Goal: Task Accomplishment & Management: Complete application form

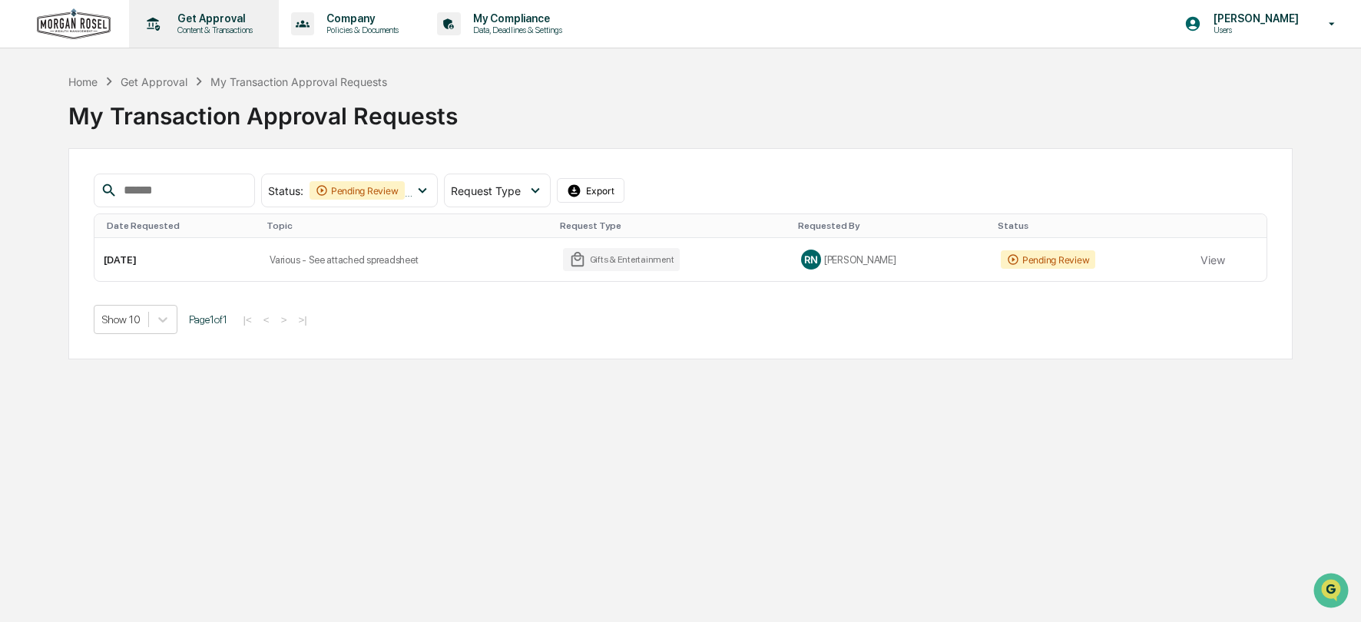
click at [202, 25] on p "Content & Transactions" at bounding box center [212, 30] width 95 height 11
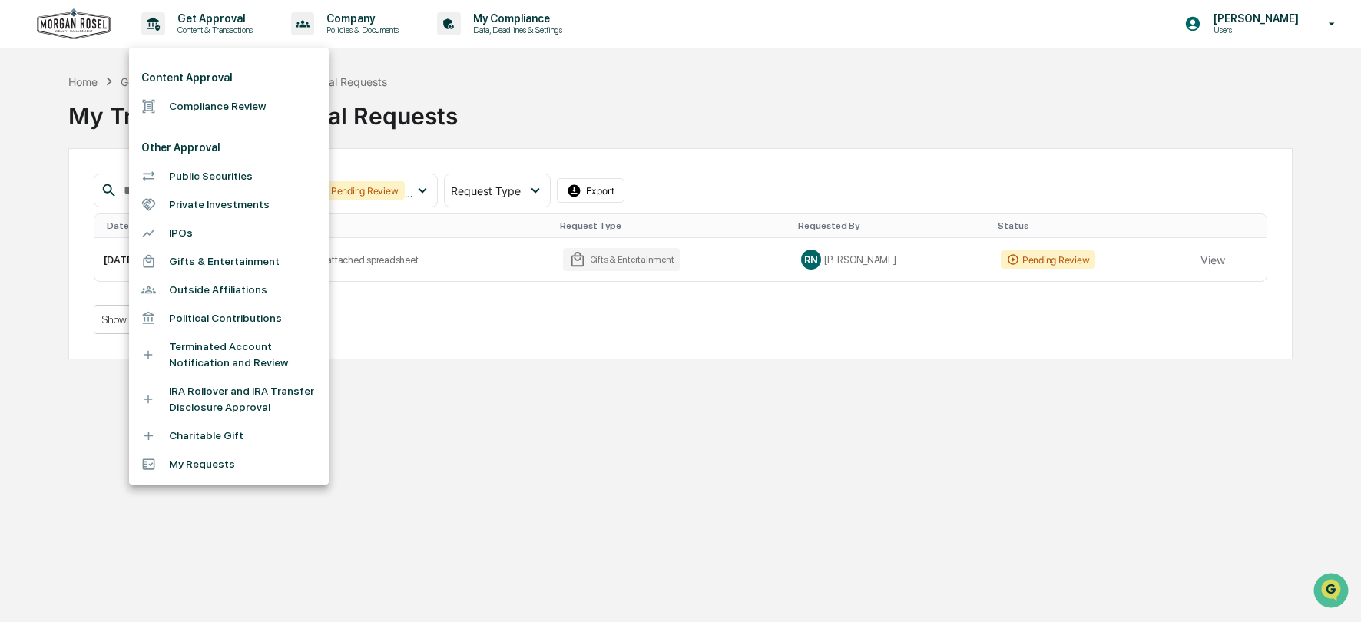
click at [207, 439] on li "Charitable Gift" at bounding box center [229, 436] width 200 height 28
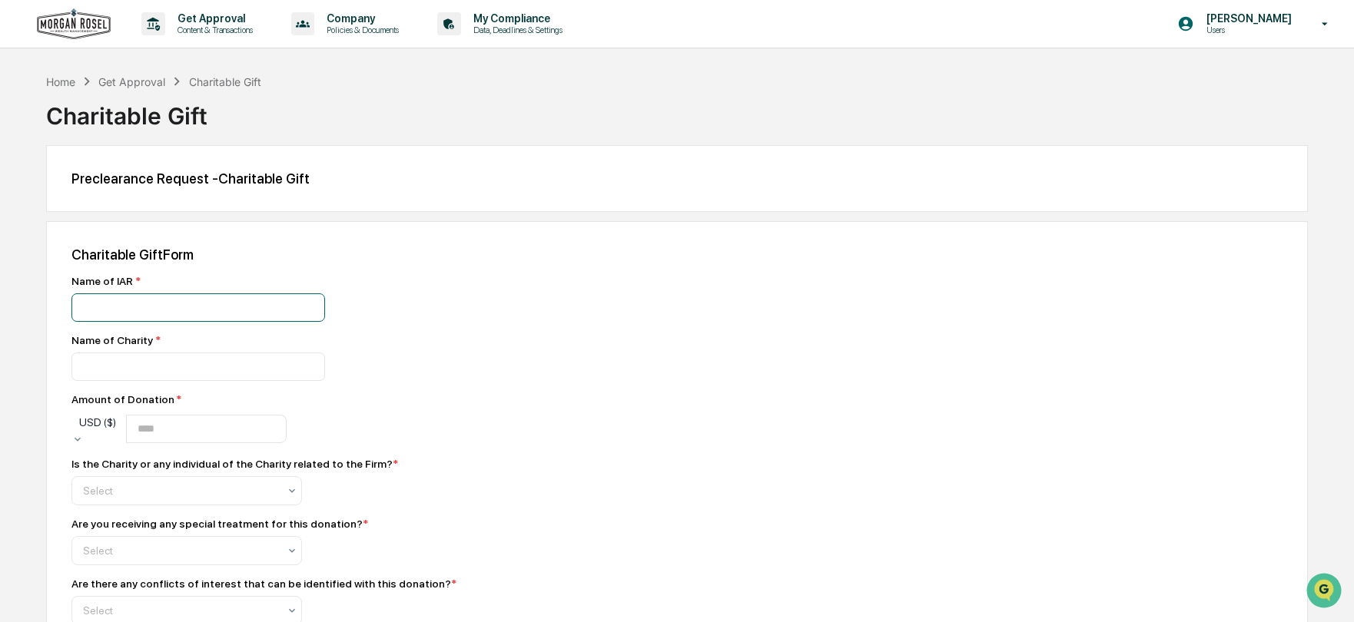
click at [116, 304] on input at bounding box center [198, 307] width 254 height 28
click at [171, 309] on input "**********" at bounding box center [198, 307] width 254 height 28
type input "**********"
click at [91, 322] on input at bounding box center [198, 307] width 254 height 28
type input "**********"
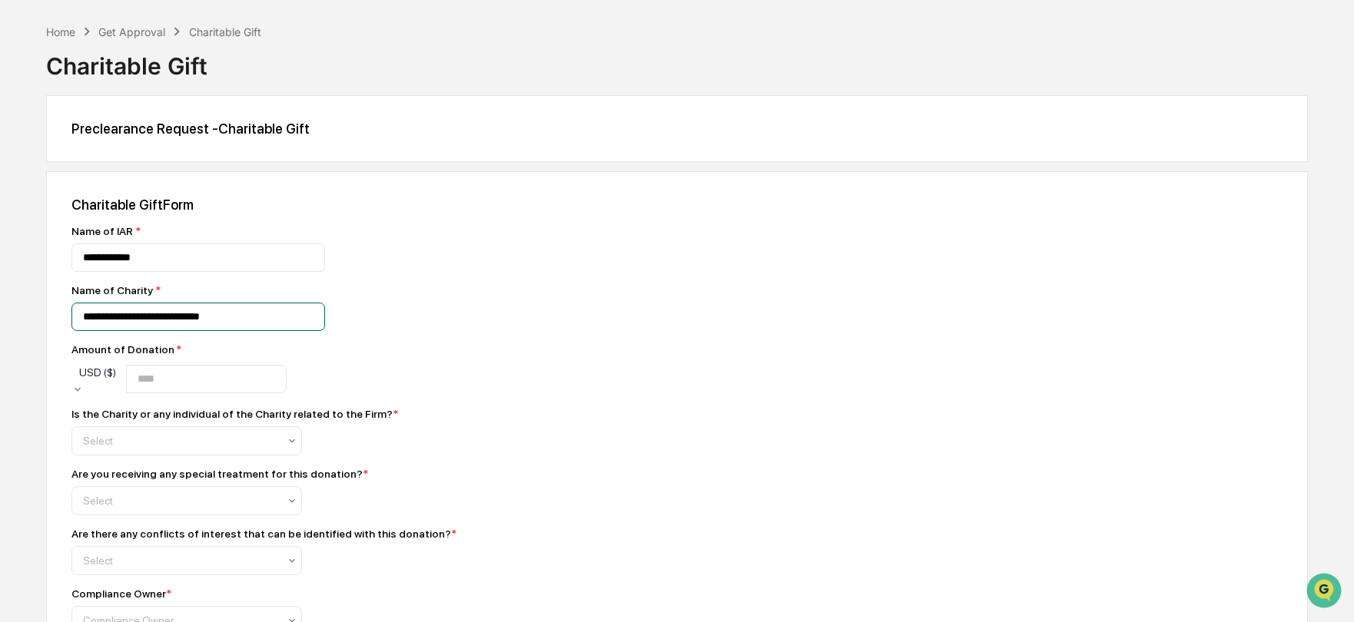
scroll to position [77, 0]
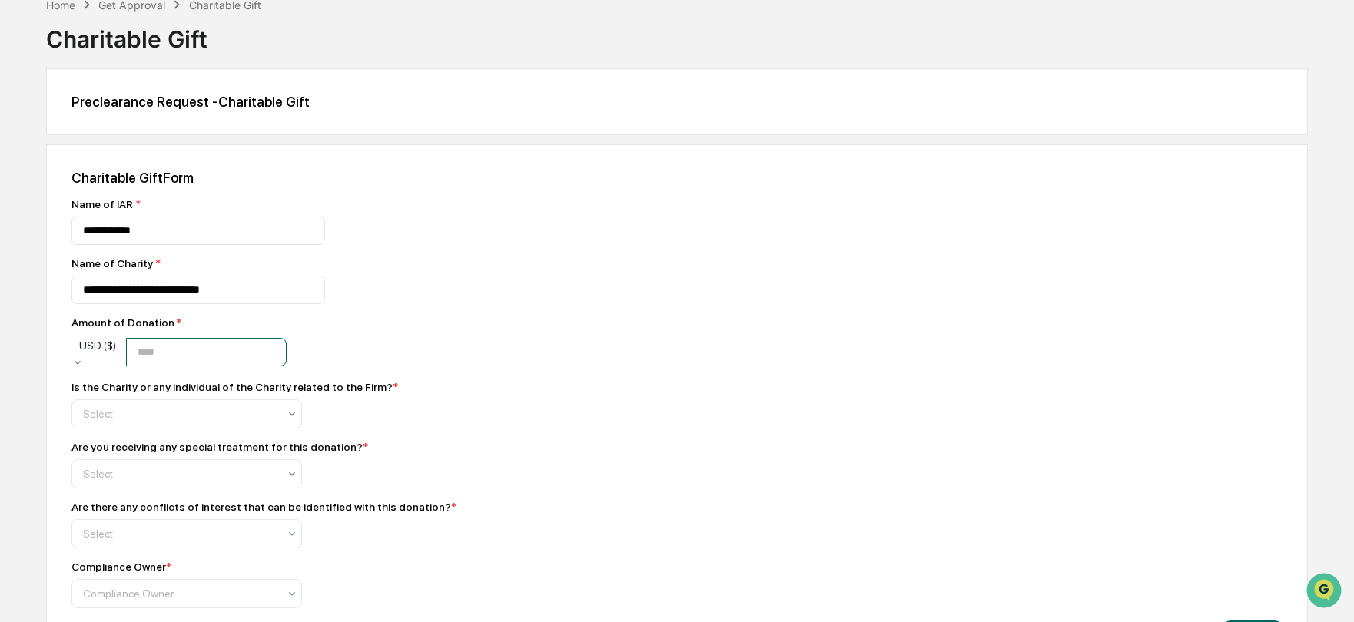
click at [236, 351] on input "number" at bounding box center [206, 352] width 161 height 28
click at [130, 406] on div at bounding box center [180, 413] width 195 height 15
click at [482, 393] on div "Is the Charity or any individual of the Charity related to the Firm? * 2 result…" at bounding box center [340, 405] width 538 height 48
click at [290, 413] on icon at bounding box center [292, 415] width 6 height 4
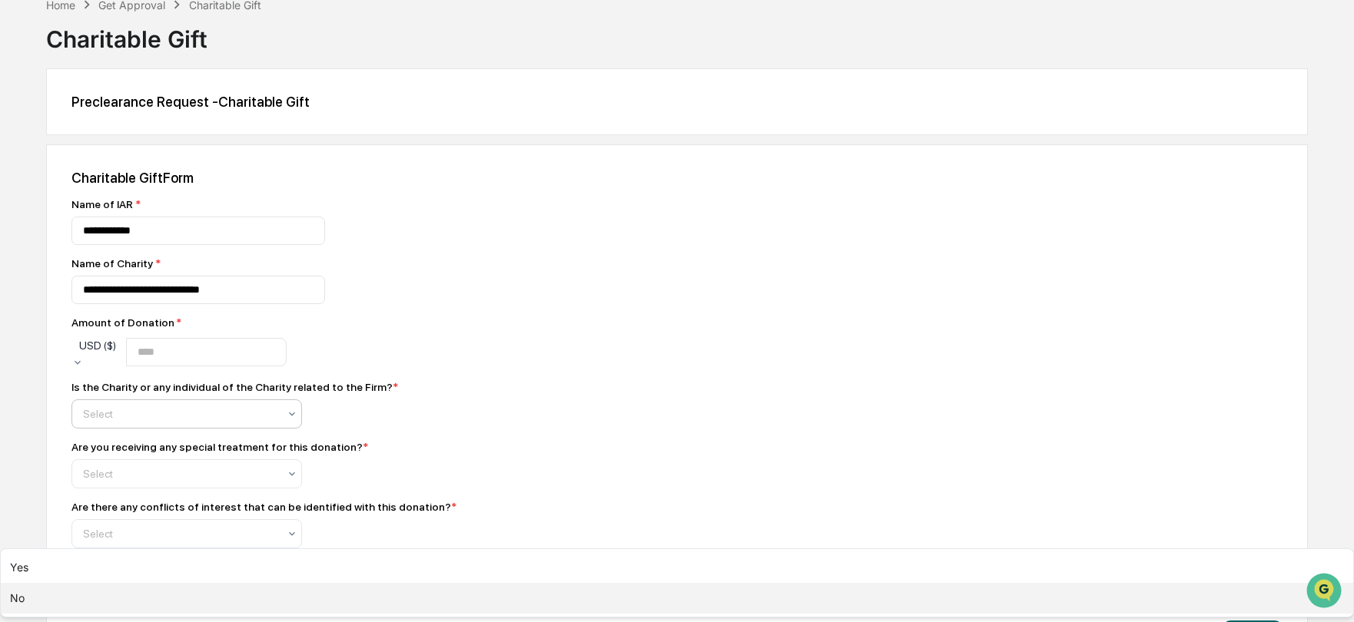
click at [109, 583] on div "No" at bounding box center [677, 598] width 1352 height 31
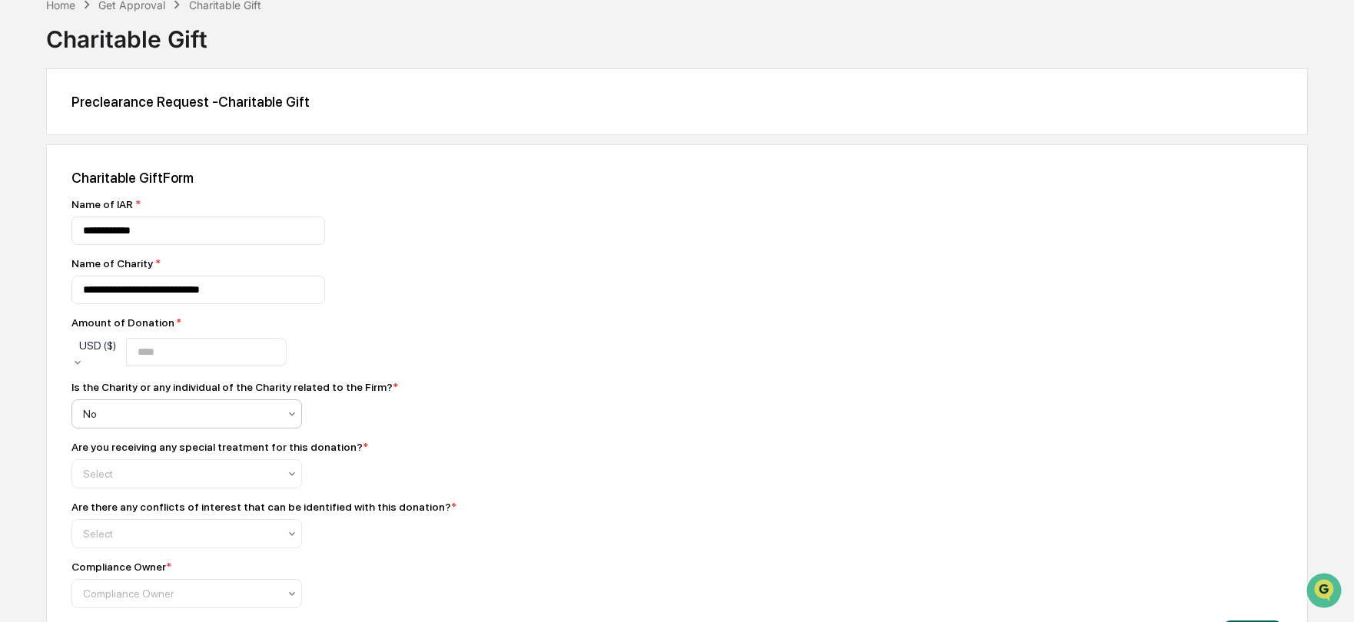
scroll to position [128, 0]
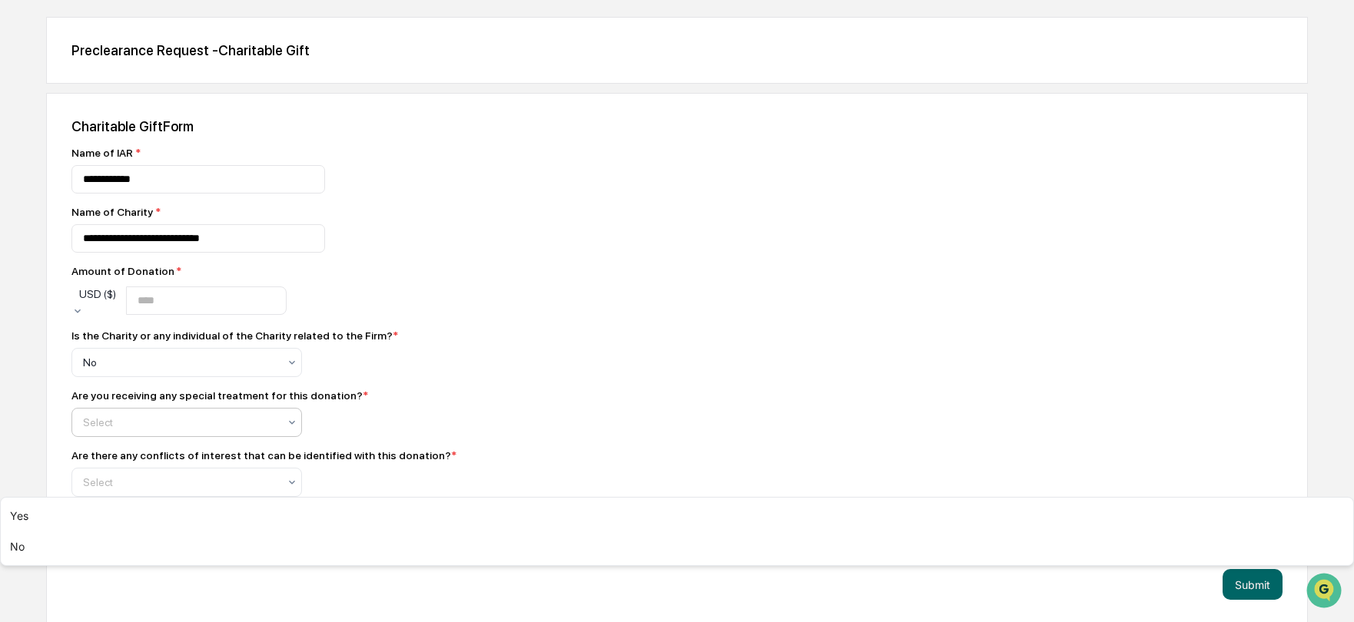
click at [292, 420] on icon at bounding box center [292, 422] width 12 height 12
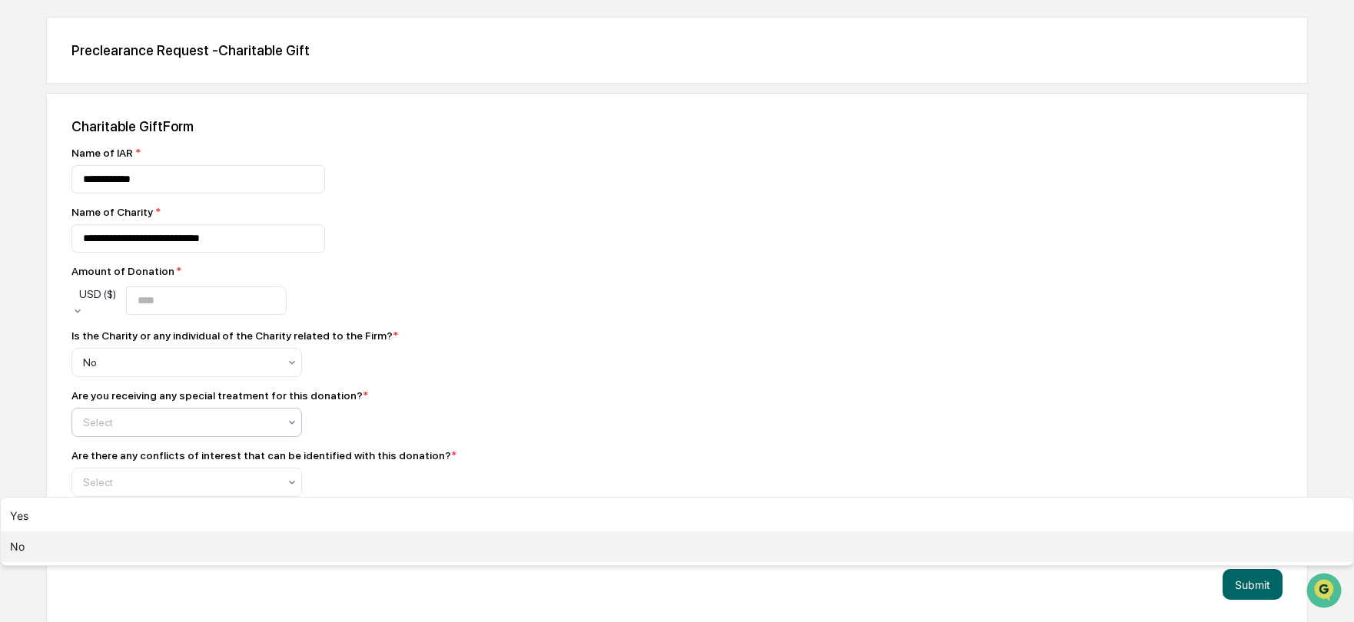
click at [112, 532] on div "No" at bounding box center [677, 547] width 1352 height 31
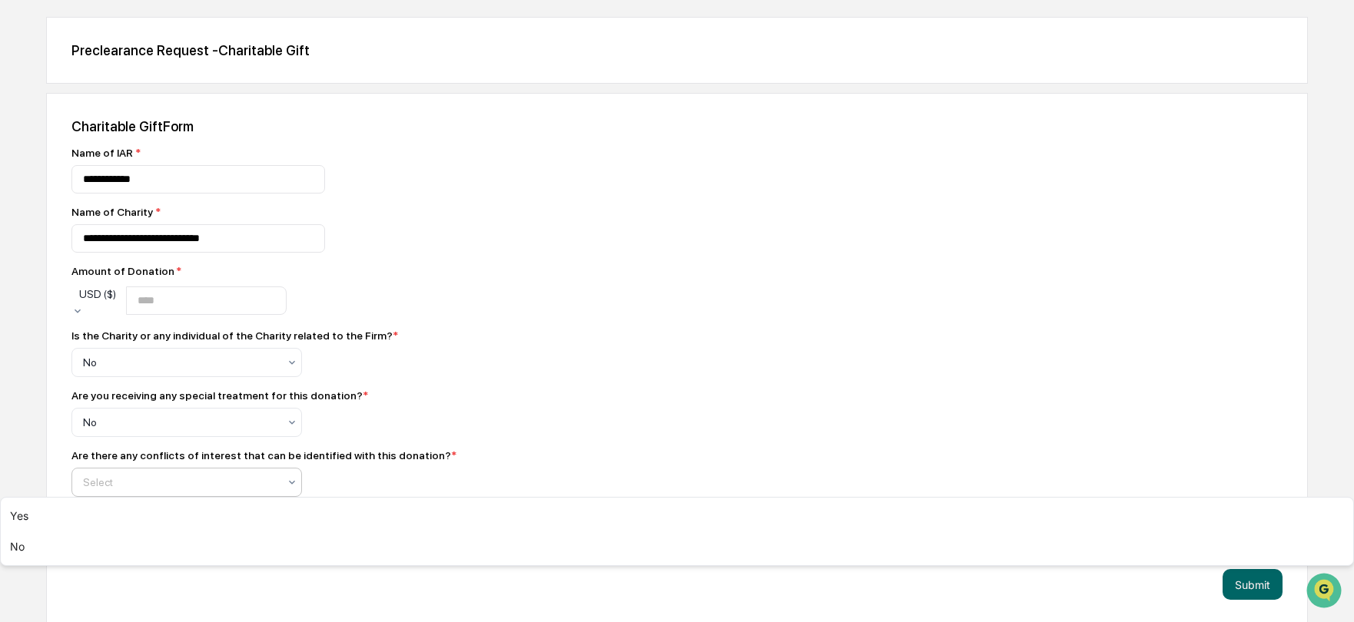
click at [166, 482] on div at bounding box center [180, 482] width 195 height 15
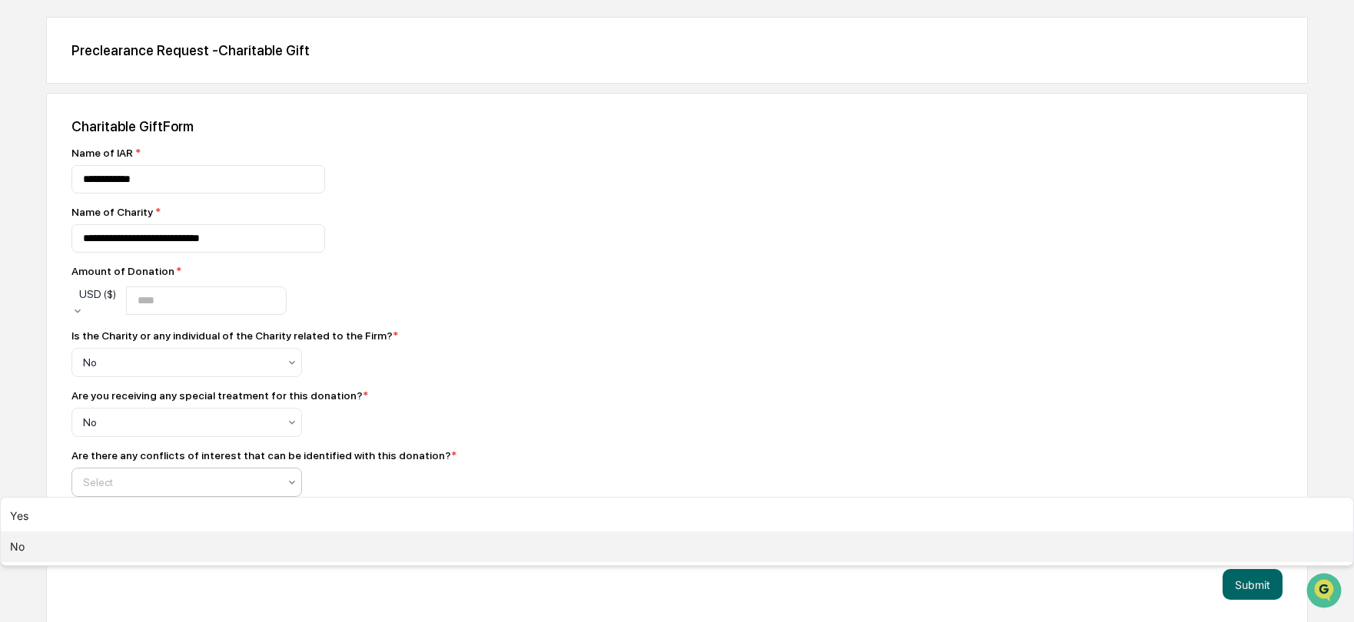
click at [114, 546] on div "No" at bounding box center [677, 547] width 1352 height 31
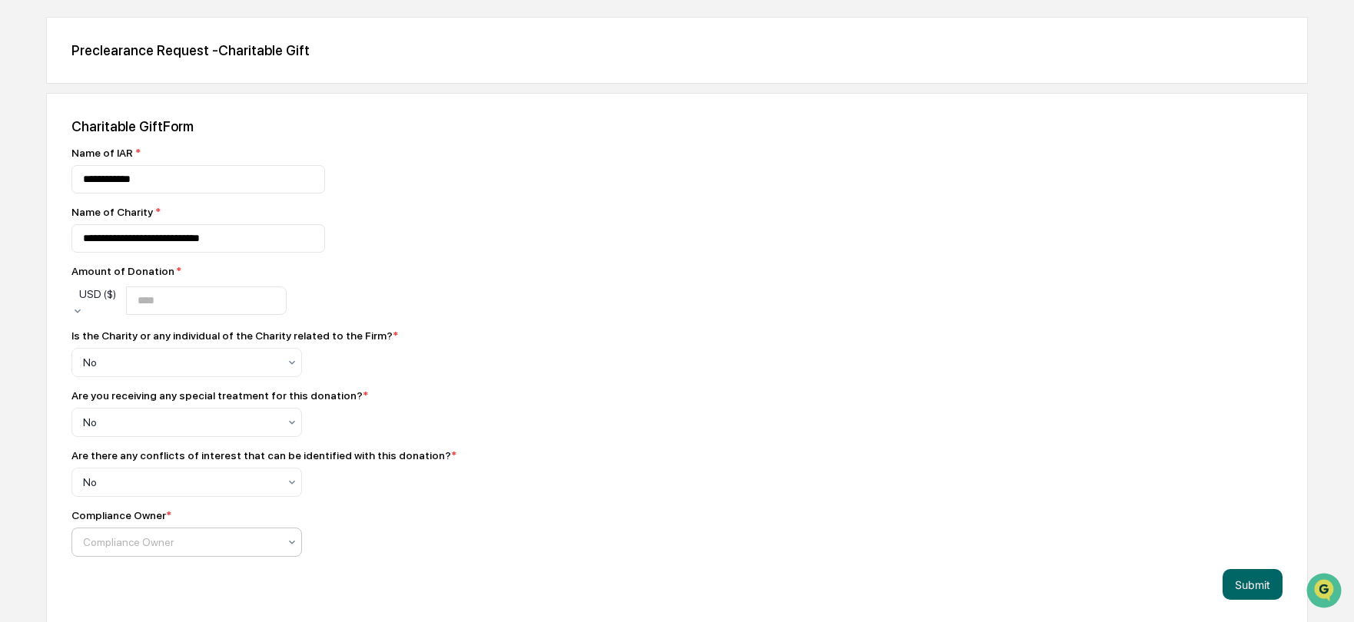
click at [129, 535] on div at bounding box center [180, 542] width 195 height 15
click at [223, 296] on input "****" at bounding box center [206, 301] width 161 height 28
type input "*******"
click at [1254, 575] on button "Submit" at bounding box center [1252, 584] width 60 height 31
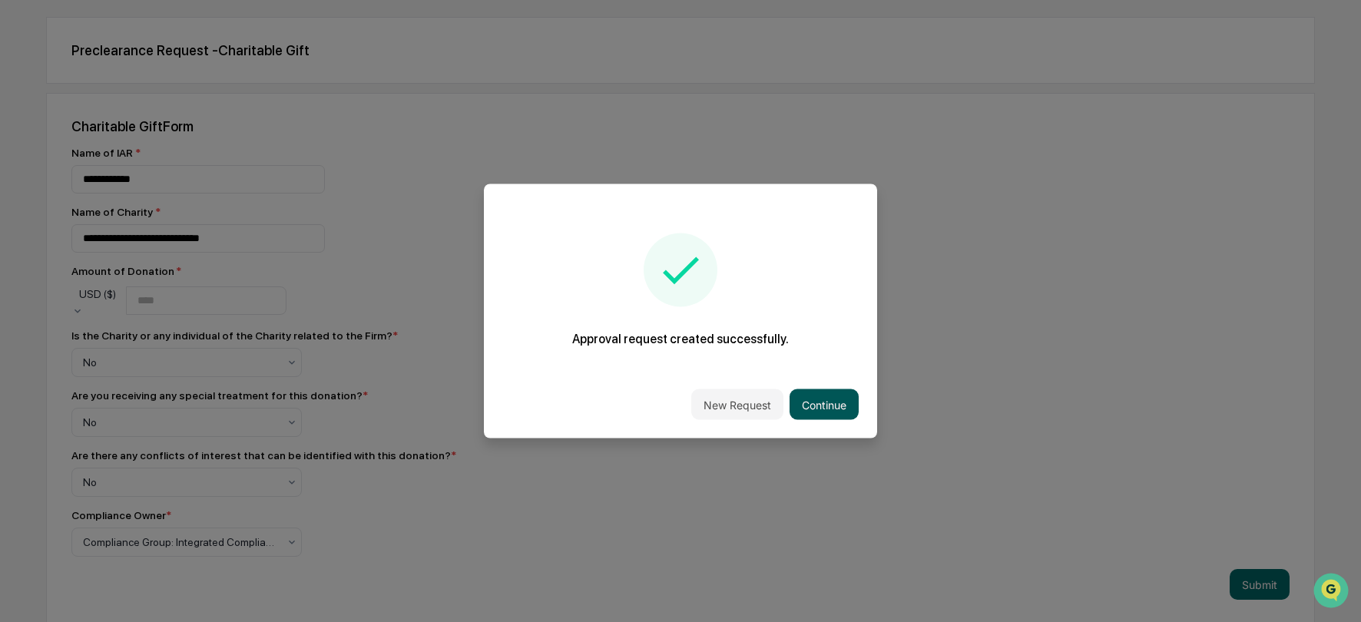
click at [833, 401] on button "Continue" at bounding box center [824, 404] width 69 height 31
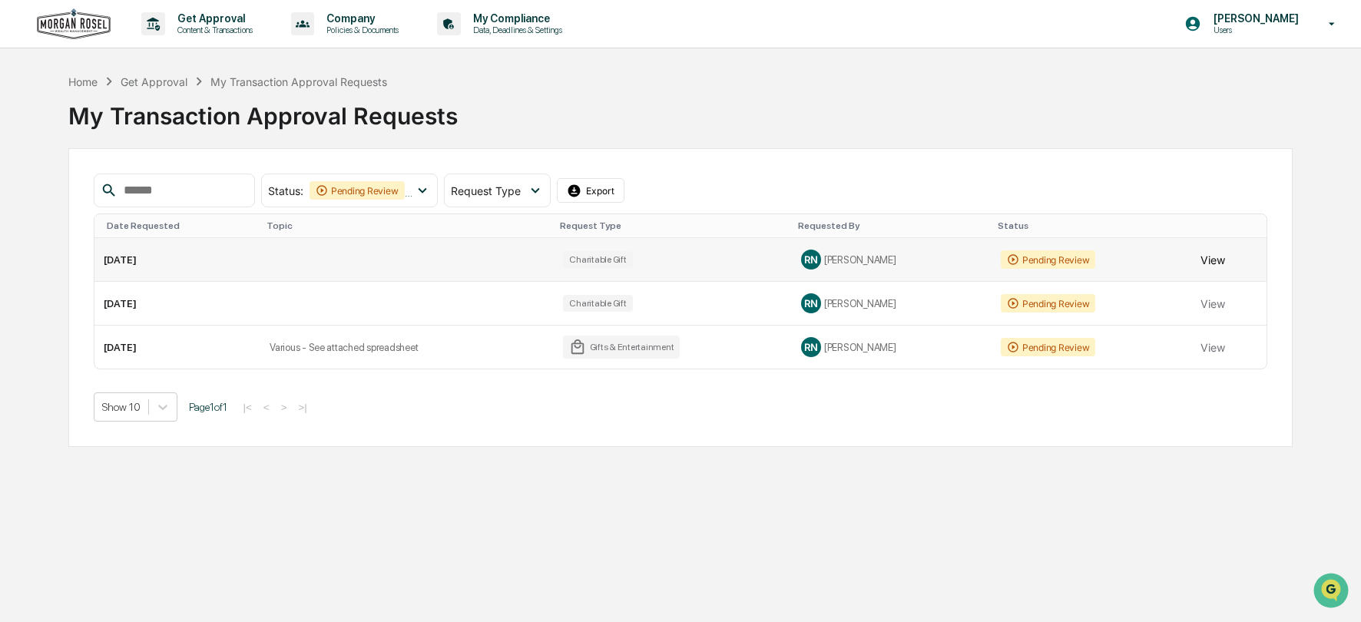
click at [1211, 263] on button "View" at bounding box center [1213, 259] width 25 height 31
click at [1209, 303] on button "View" at bounding box center [1213, 303] width 25 height 31
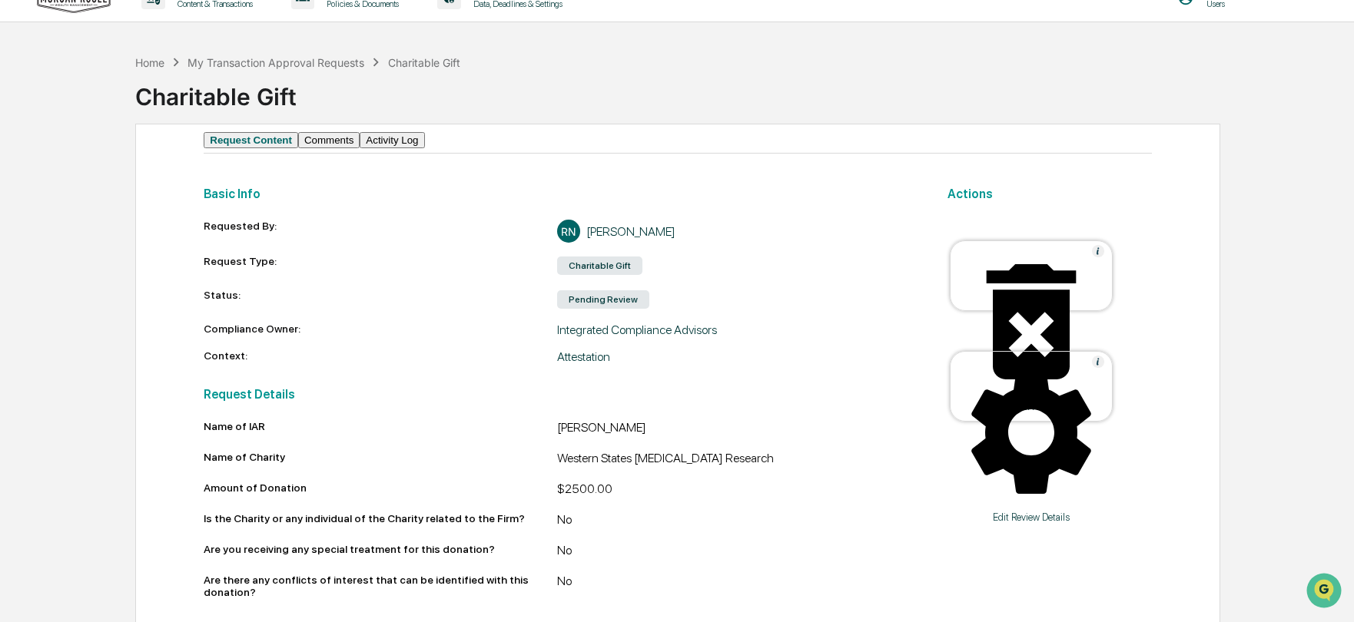
scroll to position [47, 0]
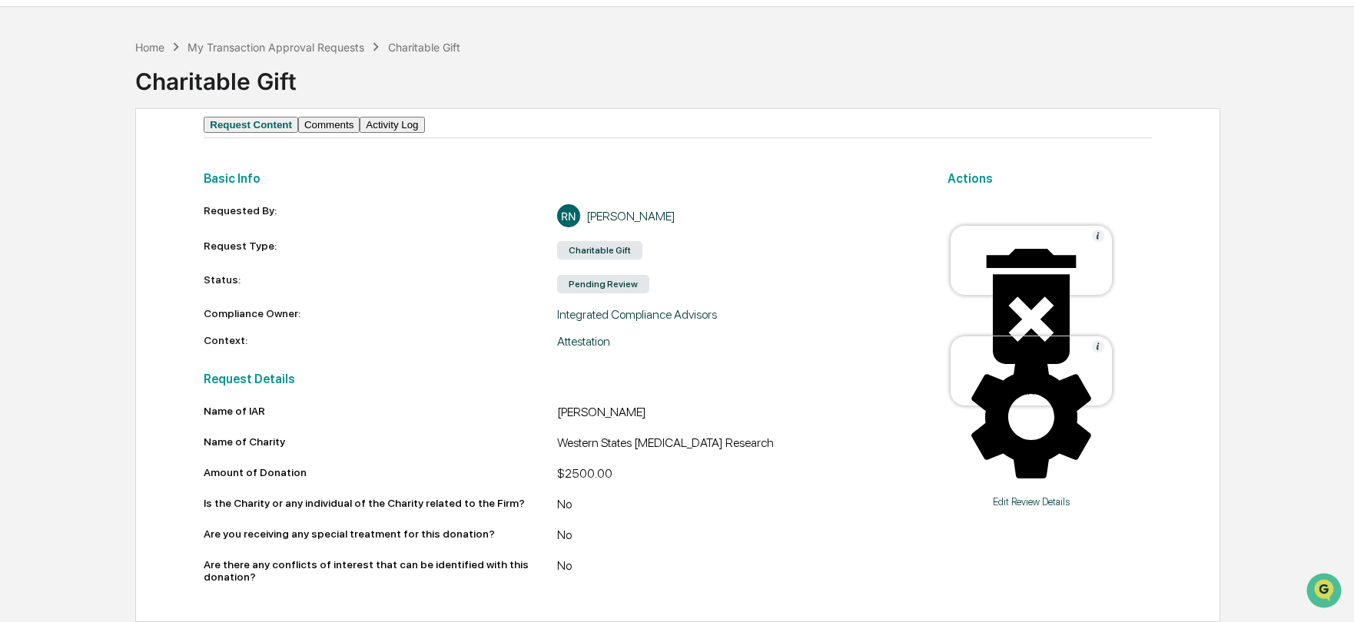
click at [1035, 258] on icon at bounding box center [1031, 306] width 90 height 115
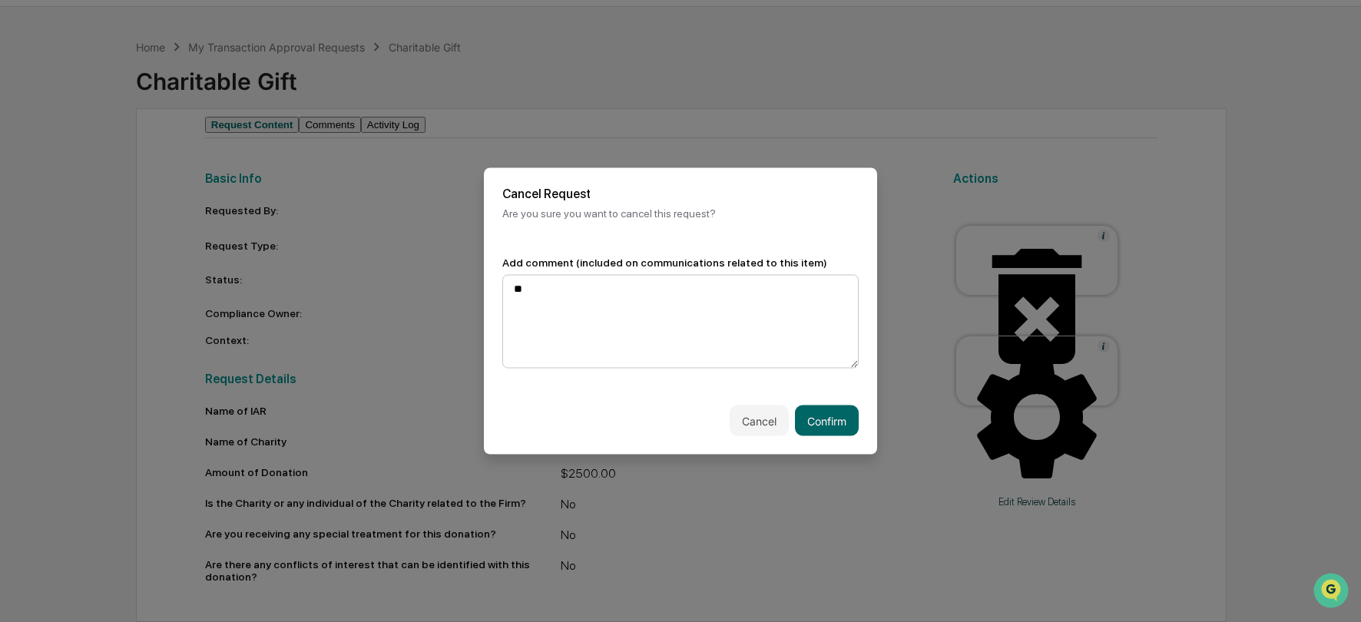
type textarea "*"
type textarea "**********"
click at [850, 420] on button "Confirm" at bounding box center [827, 421] width 64 height 31
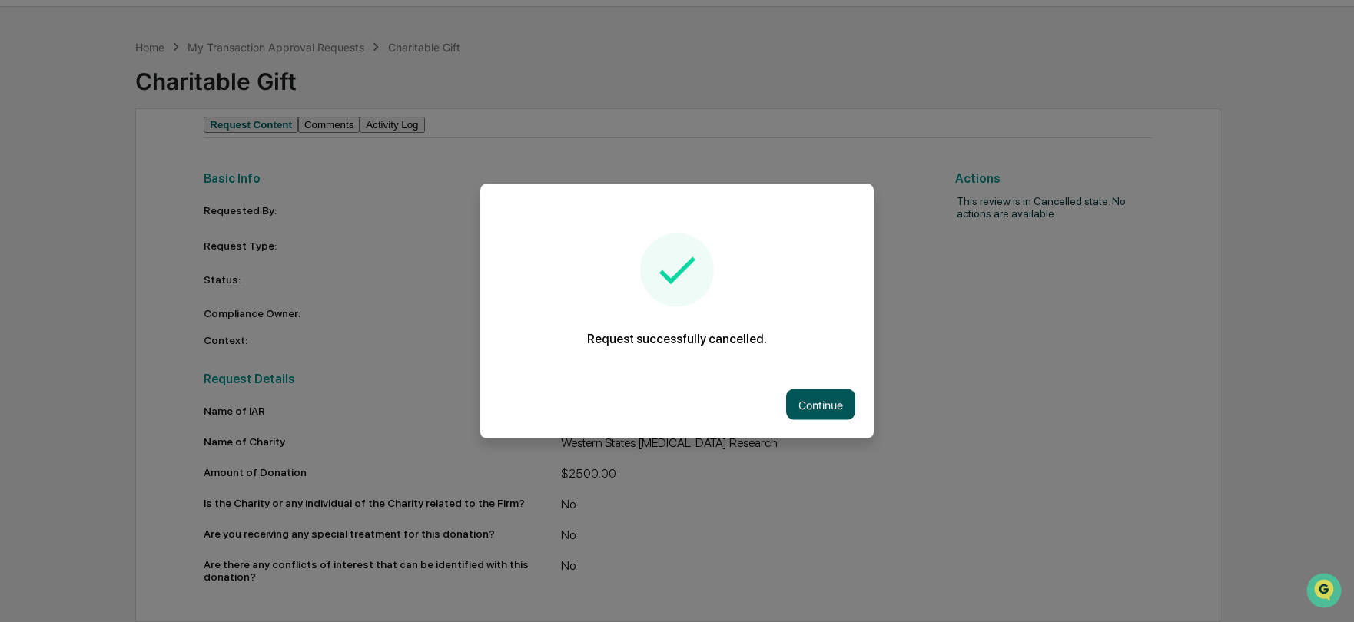
click at [820, 398] on button "Continue" at bounding box center [820, 404] width 69 height 31
